Goal: Navigation & Orientation: Find specific page/section

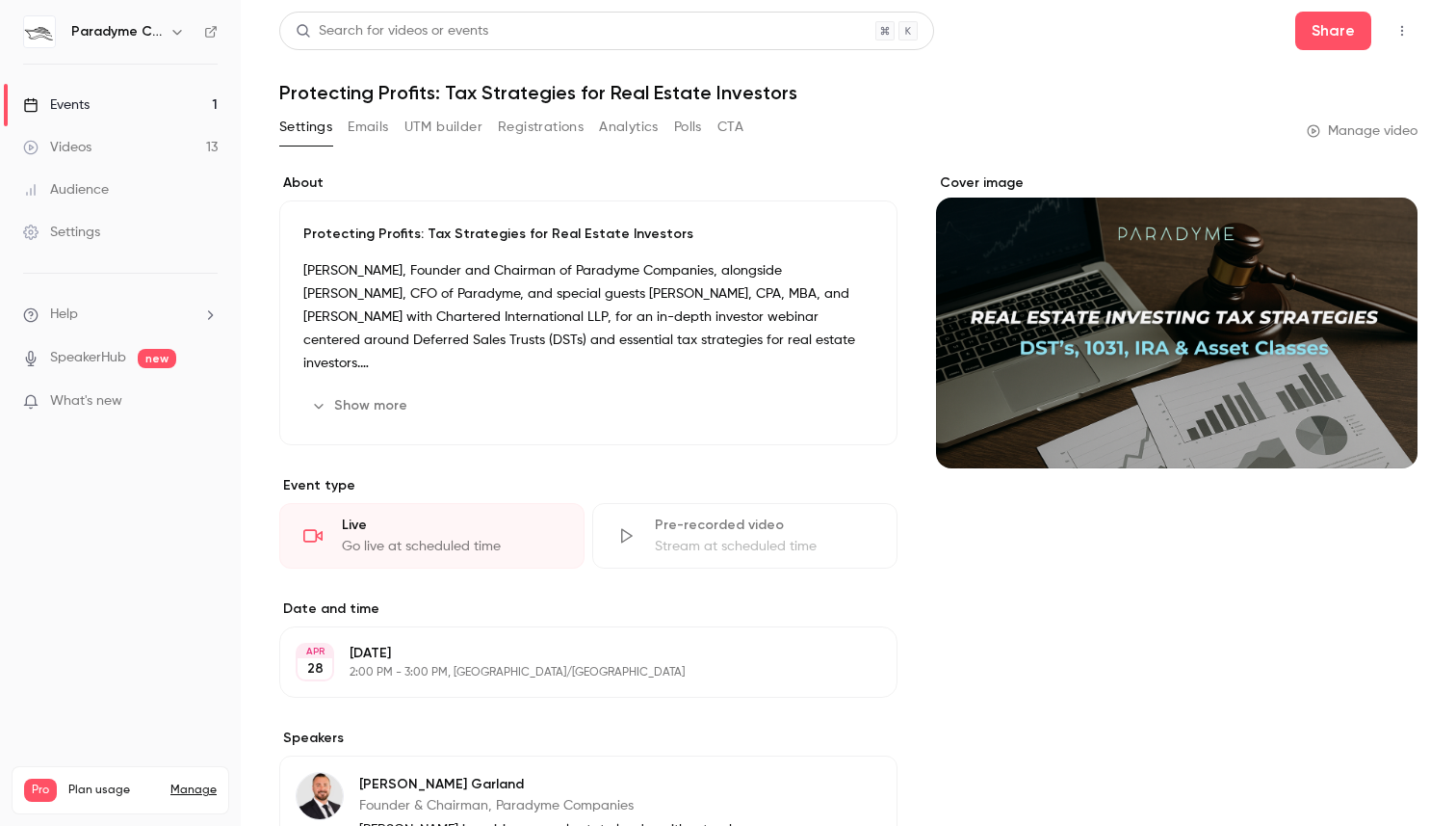
click at [80, 106] on div "Events" at bounding box center [56, 105] width 66 height 19
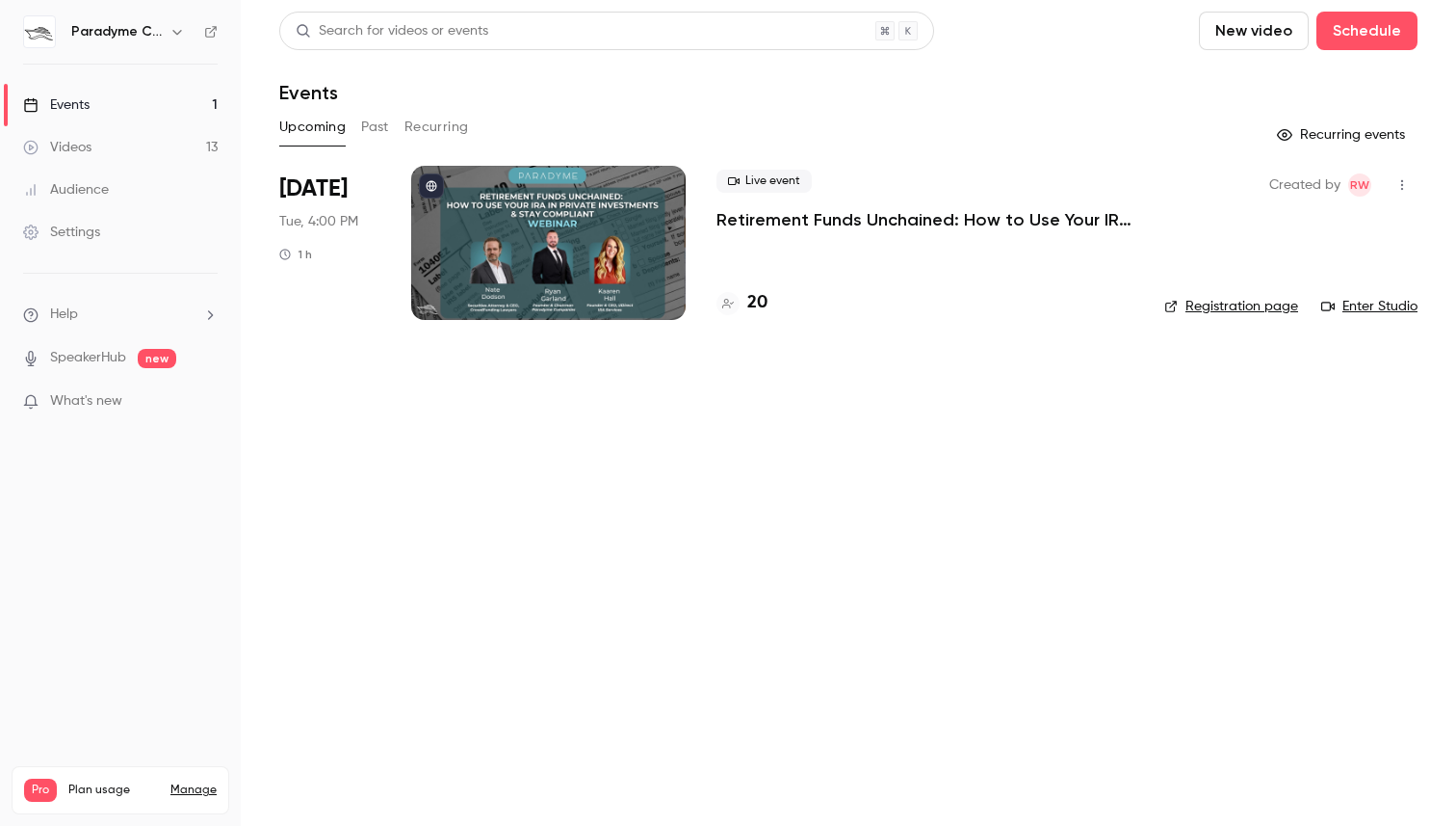
click at [615, 230] on div at bounding box center [548, 243] width 275 height 155
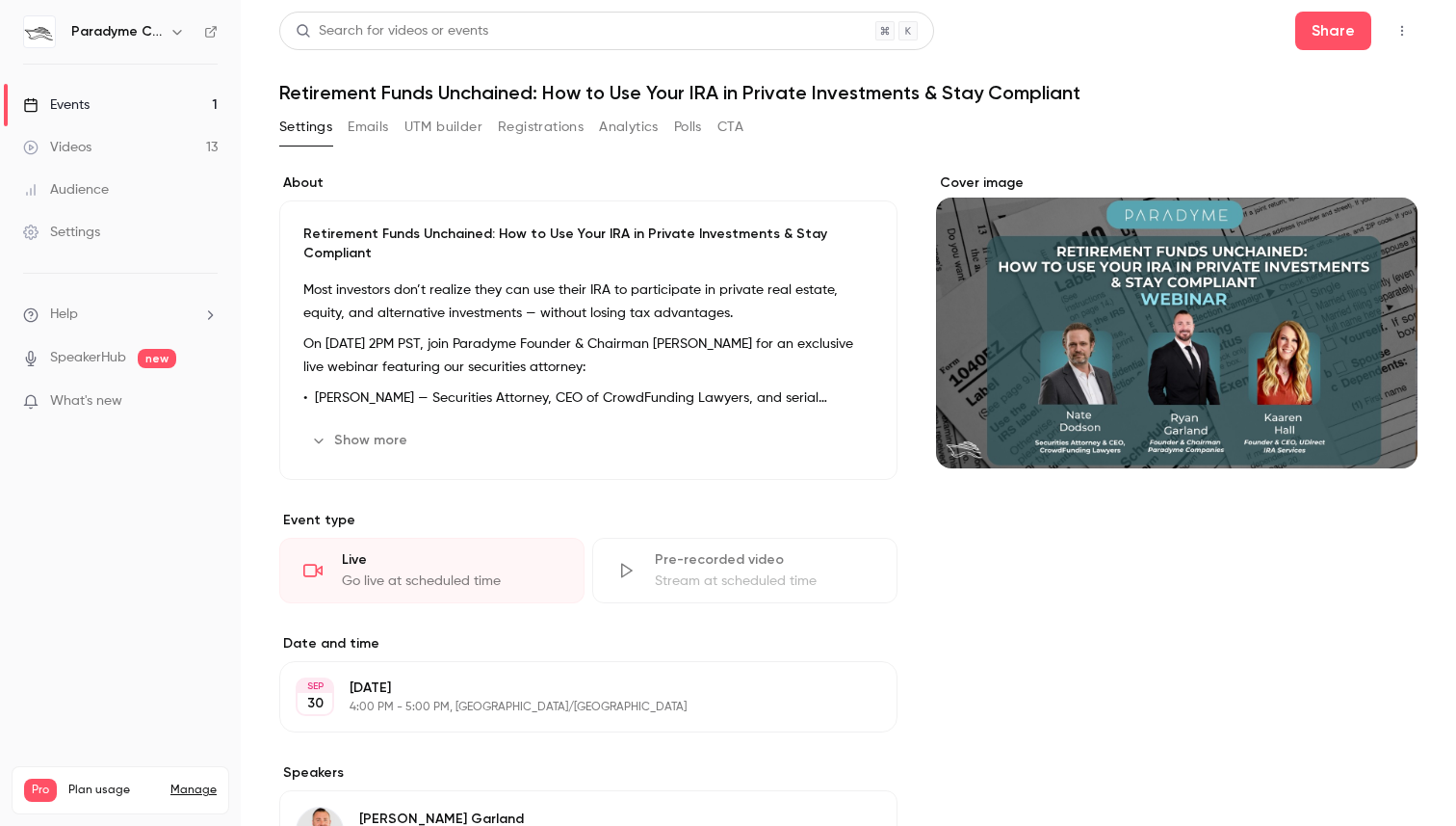
click at [109, 88] on link "Events 1" at bounding box center [120, 105] width 241 height 43
